Goal: Transaction & Acquisition: Purchase product/service

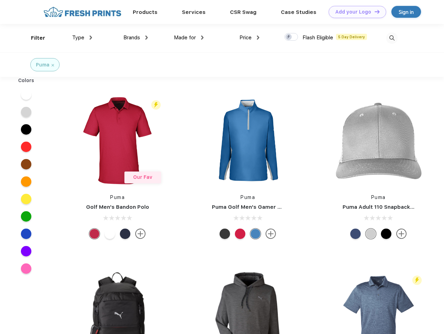
scroll to position [0, 0]
click at [354, 12] on link "Add your Logo Design Tool" at bounding box center [356, 12] width 57 height 12
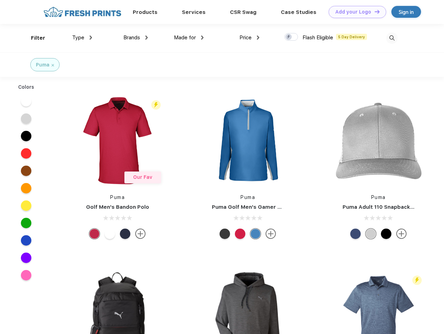
click at [0, 0] on div "Design Tool" at bounding box center [0, 0] width 0 height 0
click at [374, 11] on link "Add your Logo Design Tool" at bounding box center [356, 12] width 57 height 12
click at [33, 38] on div "Filter" at bounding box center [38, 38] width 14 height 8
click at [82, 38] on span "Type" at bounding box center [78, 37] width 12 height 6
click at [135, 38] on span "Brands" at bounding box center [131, 37] width 17 height 6
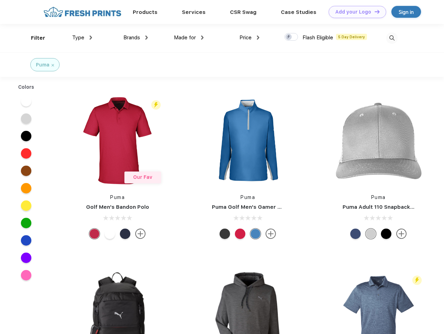
click at [189, 38] on span "Made for" at bounding box center [185, 37] width 22 height 6
click at [249, 38] on span "Price" at bounding box center [245, 37] width 12 height 6
click at [291, 37] on div at bounding box center [291, 37] width 14 height 8
click at [289, 37] on input "checkbox" at bounding box center [286, 35] width 5 height 5
click at [391, 38] on img at bounding box center [391, 37] width 11 height 11
